Goal: Task Accomplishment & Management: Manage account settings

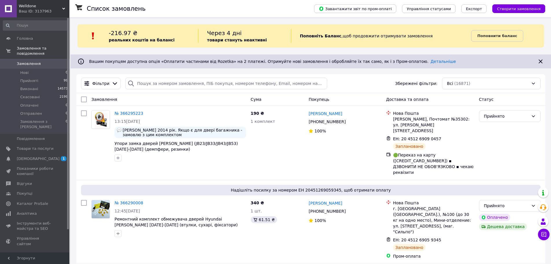
click at [45, 4] on span "Welldone" at bounding box center [40, 5] width 43 height 5
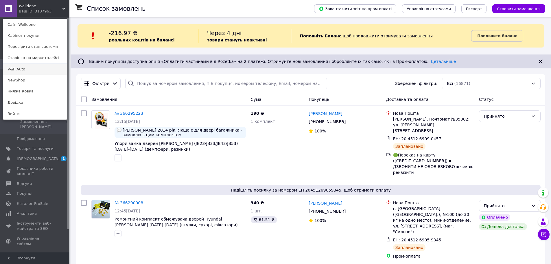
click at [26, 73] on link "V&P Auto" at bounding box center [35, 69] width 64 height 11
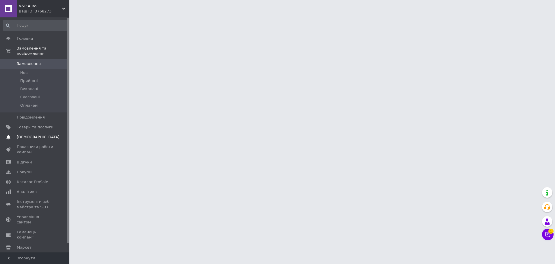
click at [50, 134] on span "[DEMOGRAPHIC_DATA]" at bounding box center [35, 136] width 37 height 5
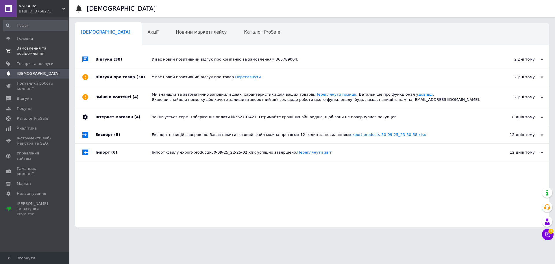
click at [38, 45] on link "Замовлення та повідомлення 0 0" at bounding box center [35, 50] width 71 height 15
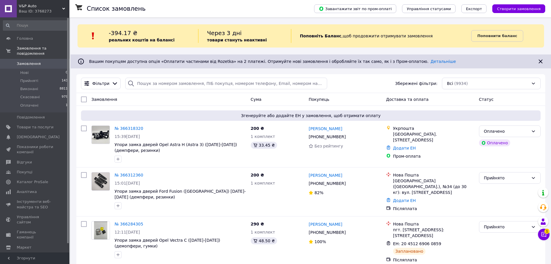
click at [135, 40] on b "реальних коштів на балансі" at bounding box center [142, 40] width 66 height 5
click at [47, 10] on div "Ваш ID: 3768273" at bounding box center [44, 11] width 51 height 5
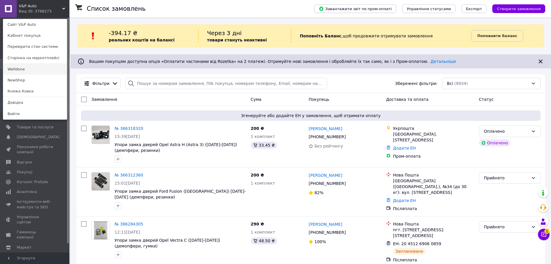
click at [36, 72] on link "Welldone" at bounding box center [35, 69] width 64 height 11
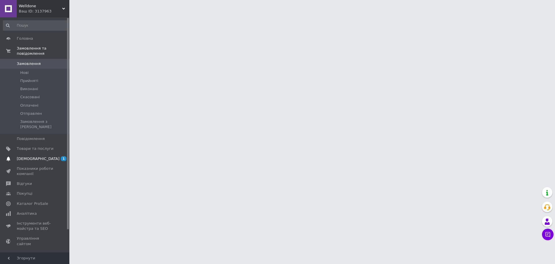
click at [45, 154] on link "Сповіщення 1 0" at bounding box center [35, 159] width 71 height 10
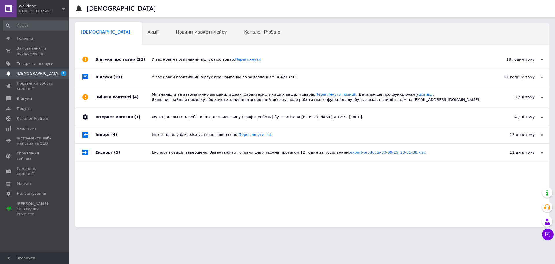
click at [164, 61] on div "У вас новий позитивний відгук про товар. Переглянути" at bounding box center [319, 59] width 334 height 5
